Goal: Browse casually

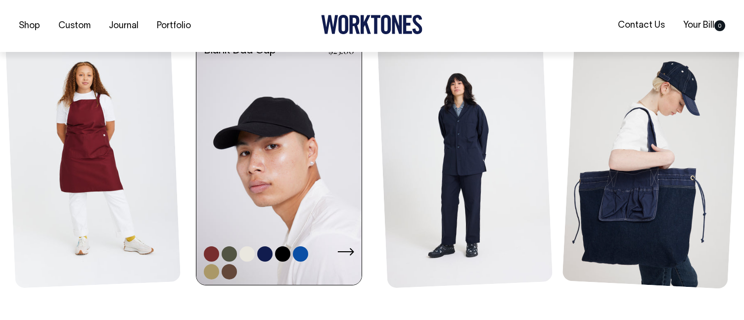
scroll to position [463, 0]
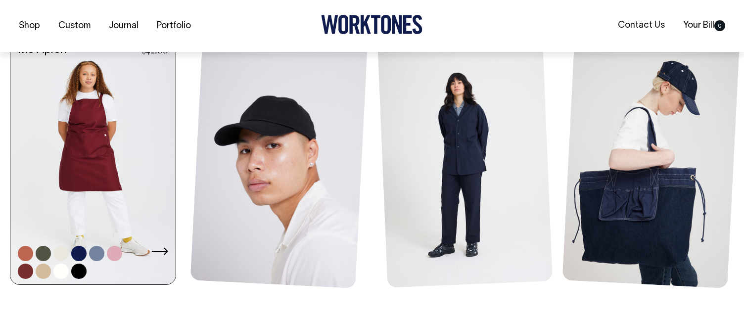
click at [87, 184] on link at bounding box center [92, 162] width 165 height 250
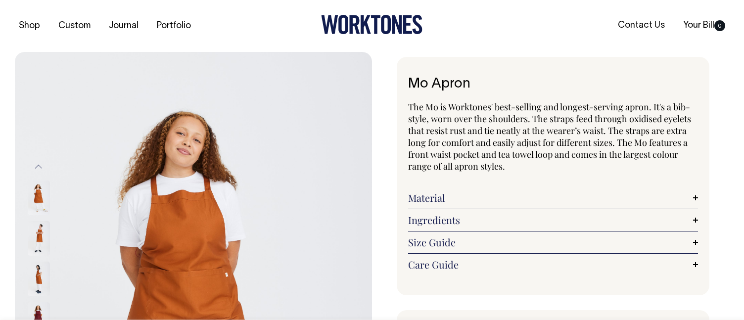
click at [534, 203] on div "Material Made from 100% mercerised cotton twill. Mercerisation is a process tha…" at bounding box center [553, 198] width 290 height 22
click at [421, 196] on link "Material" at bounding box center [553, 198] width 290 height 12
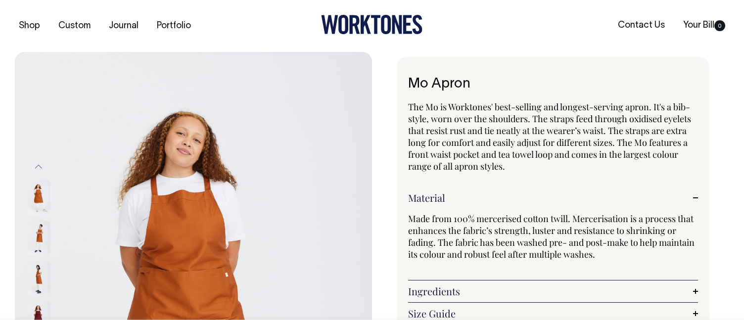
click at [421, 196] on link "Material" at bounding box center [553, 198] width 290 height 12
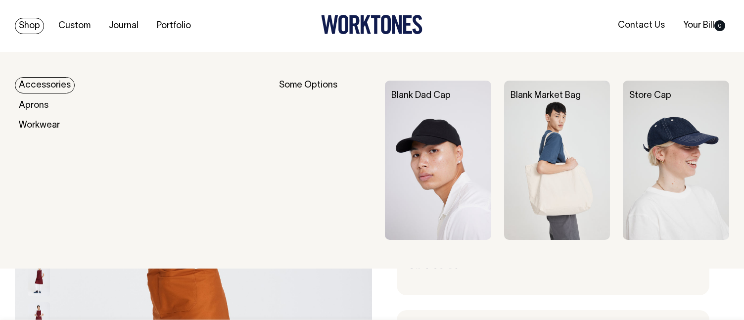
click at [36, 24] on link "Shop" at bounding box center [29, 26] width 29 height 16
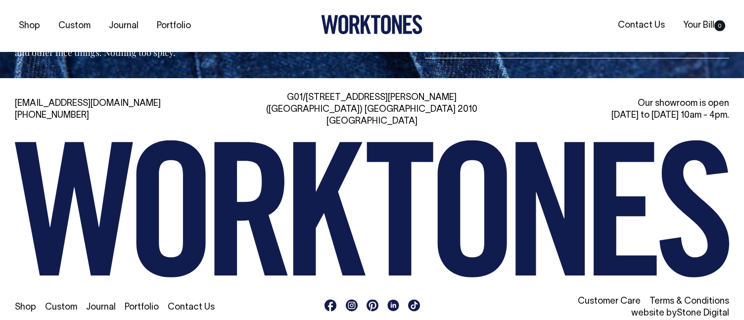
scroll to position [2304, 0]
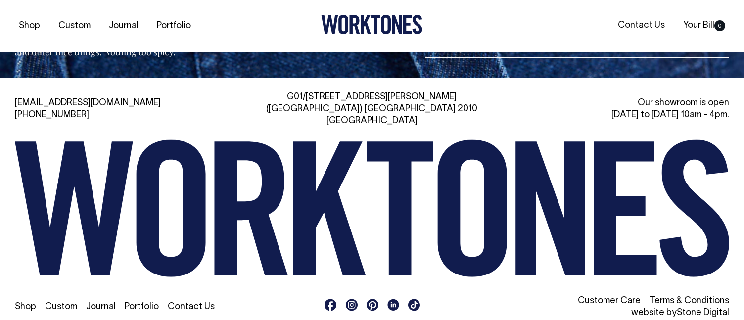
click at [350, 299] on rect at bounding box center [352, 305] width 12 height 12
